Goal: Transaction & Acquisition: Book appointment/travel/reservation

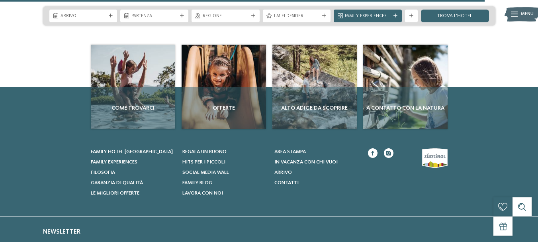
scroll to position [701, 0]
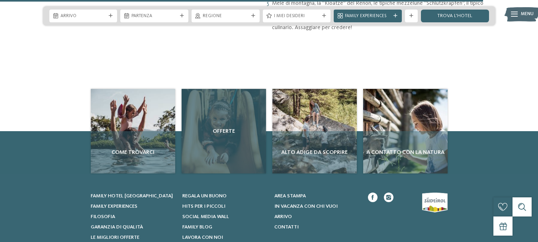
click at [222, 127] on span "Offerte" at bounding box center [224, 131] width 78 height 8
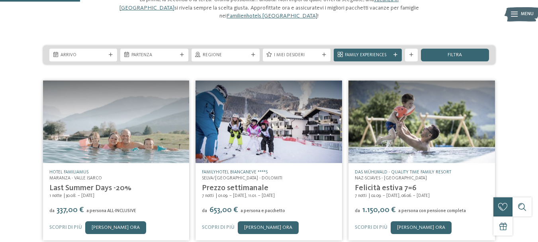
scroll to position [120, 0]
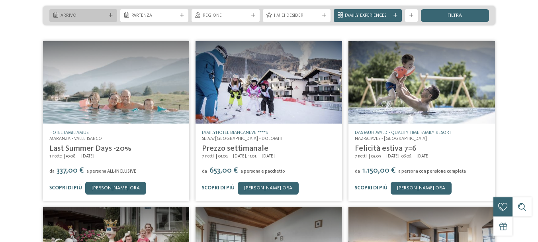
click at [61, 19] on span "Arrivo" at bounding box center [84, 16] width 46 height 6
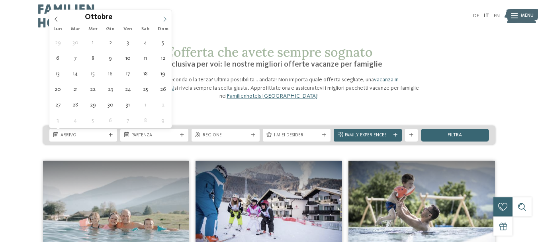
click at [161, 21] on span at bounding box center [165, 17] width 14 height 14
type div "[DATE]"
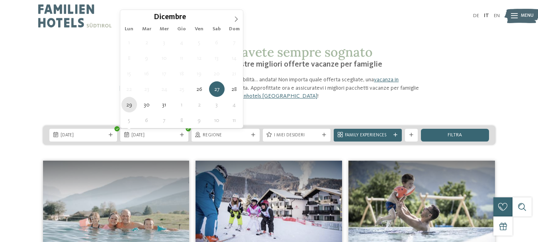
type div "[DATE]"
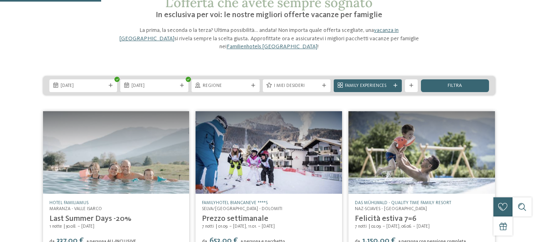
scroll to position [120, 0]
